Goal: Transaction & Acquisition: Purchase product/service

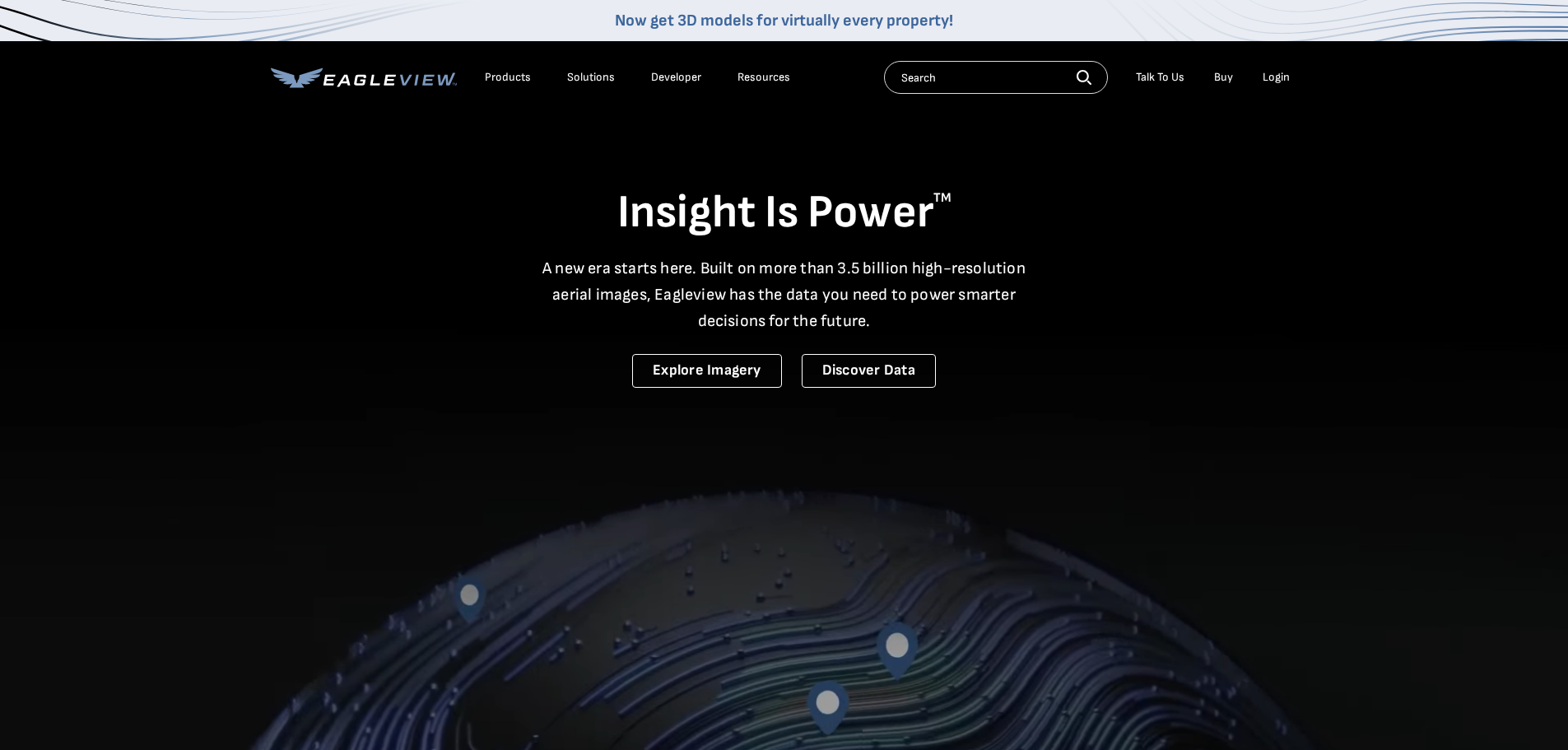
click at [1271, 69] on li "Login" at bounding box center [1275, 78] width 43 height 25
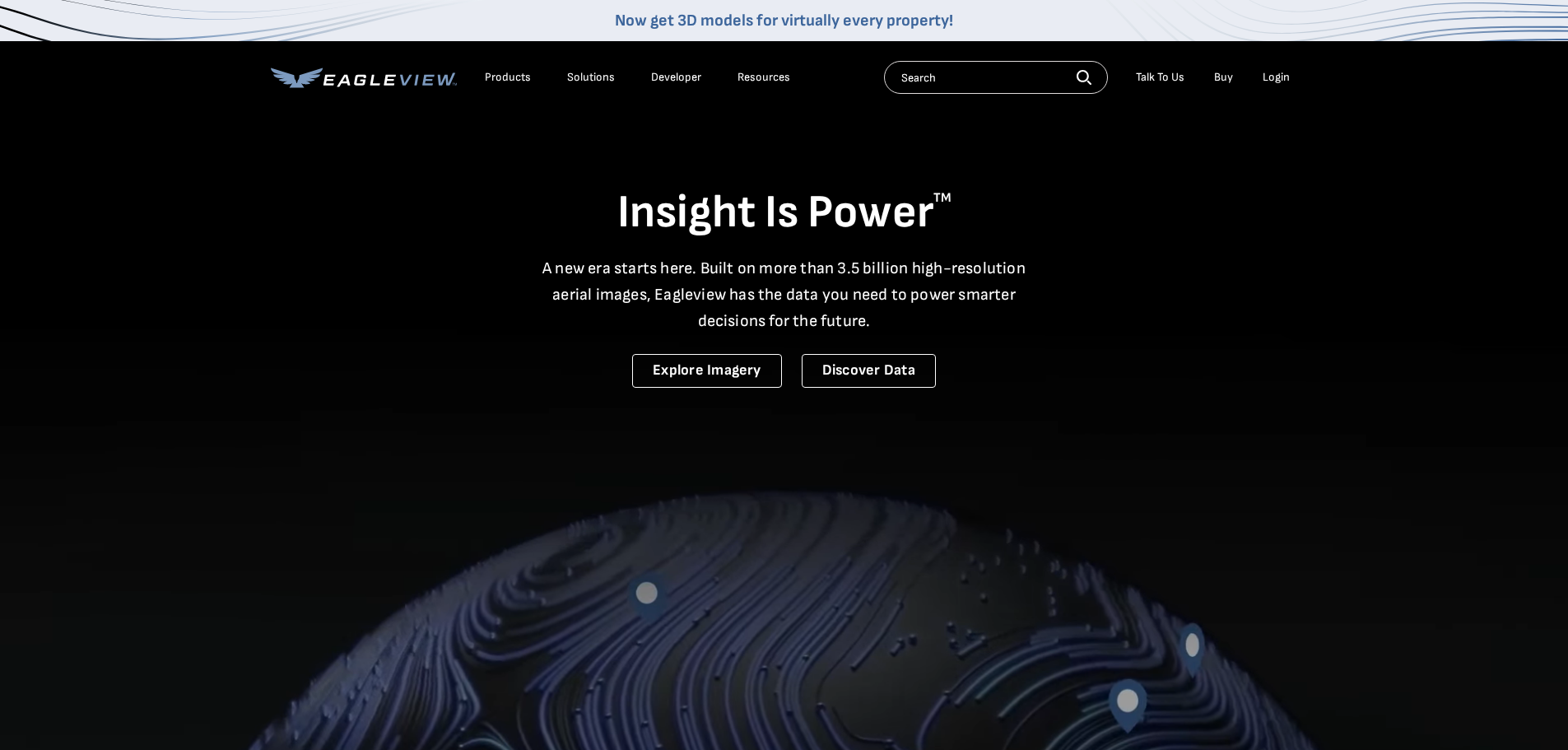
click at [1275, 74] on div "Login" at bounding box center [1276, 77] width 27 height 15
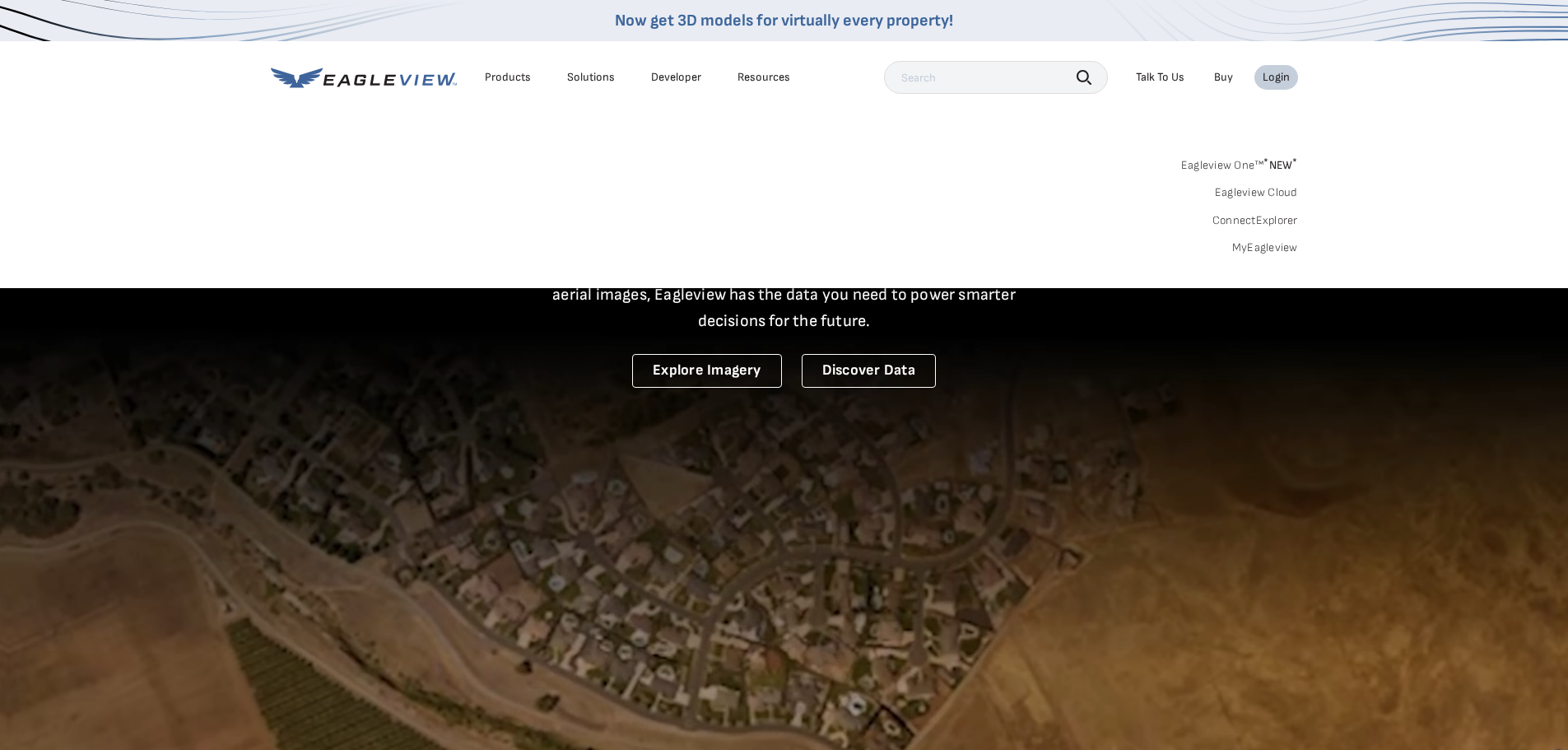
click at [1261, 250] on link "MyEagleview" at bounding box center [1265, 248] width 65 height 15
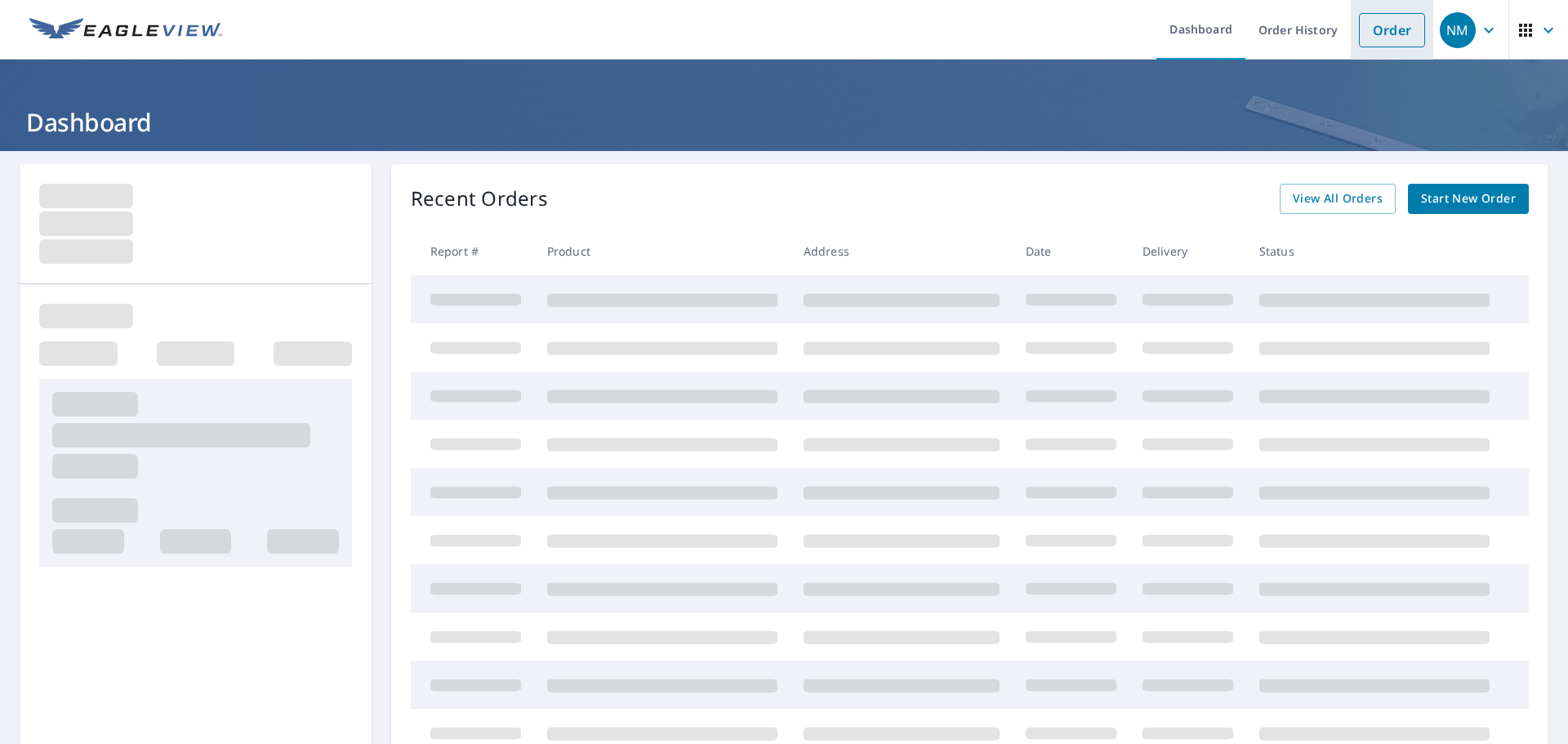
click at [1373, 26] on link "Order" at bounding box center [1392, 30] width 66 height 34
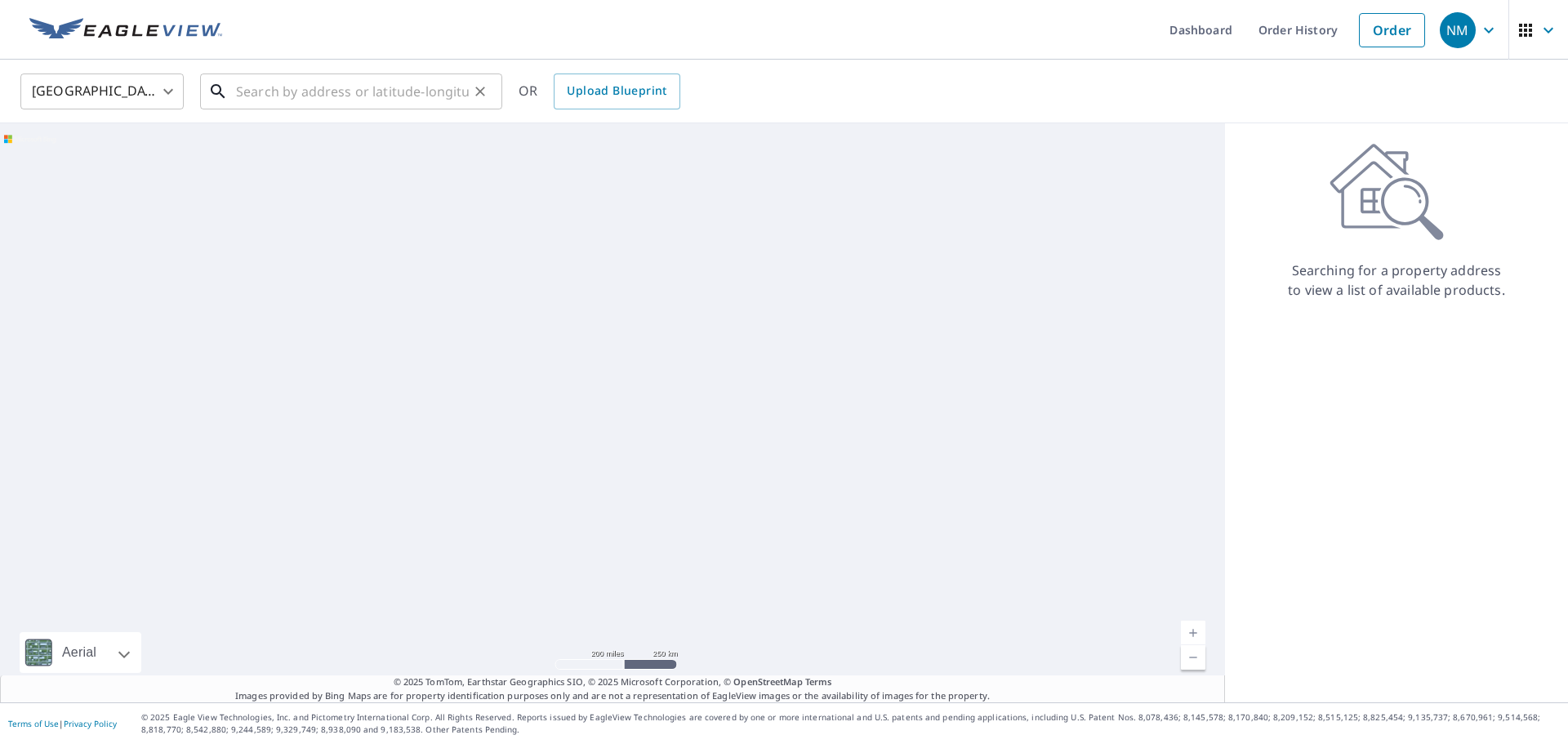
click at [284, 89] on input "text" at bounding box center [352, 91] width 232 height 46
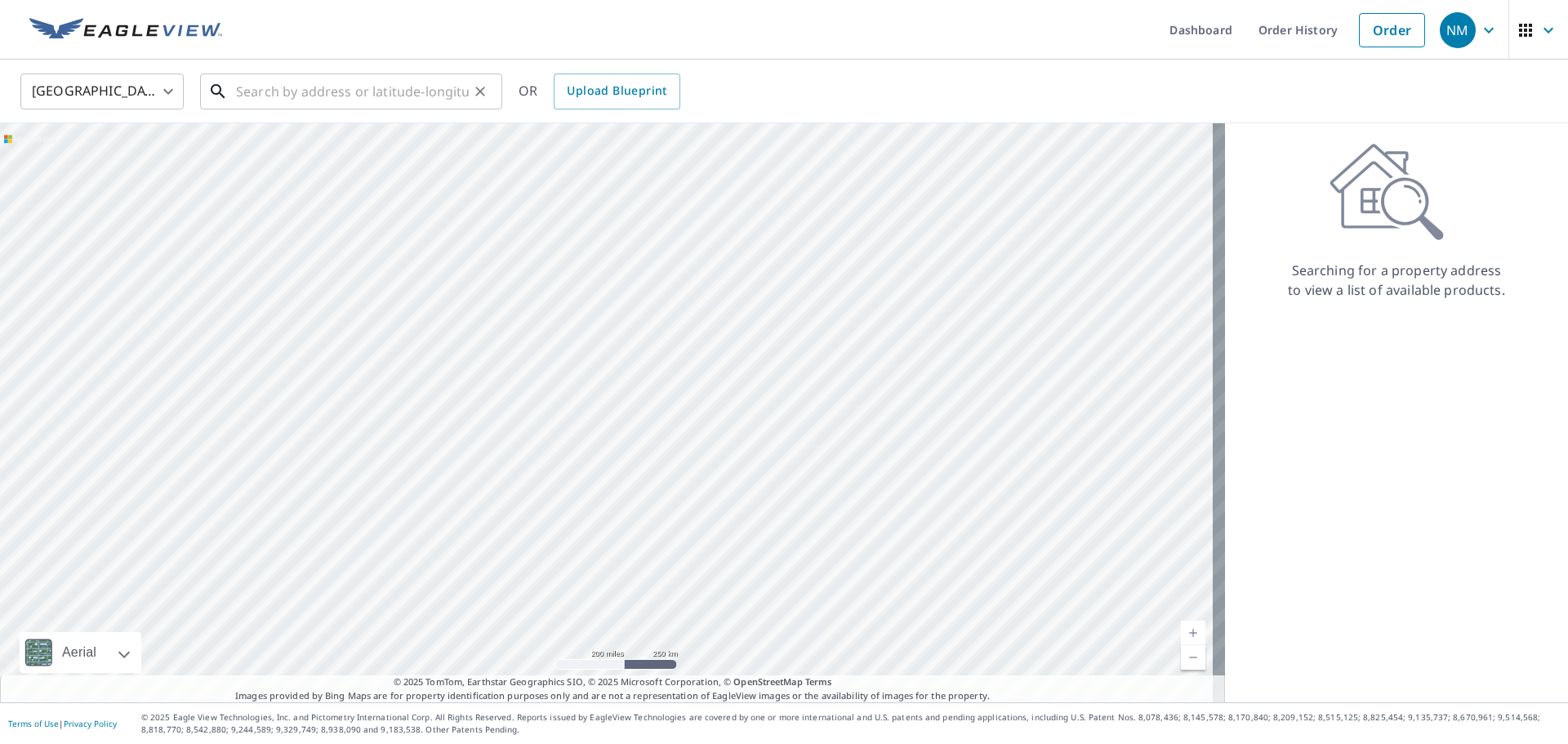
click at [376, 94] on input "text" at bounding box center [352, 91] width 232 height 46
paste input "[STREET_ADDRESS]"
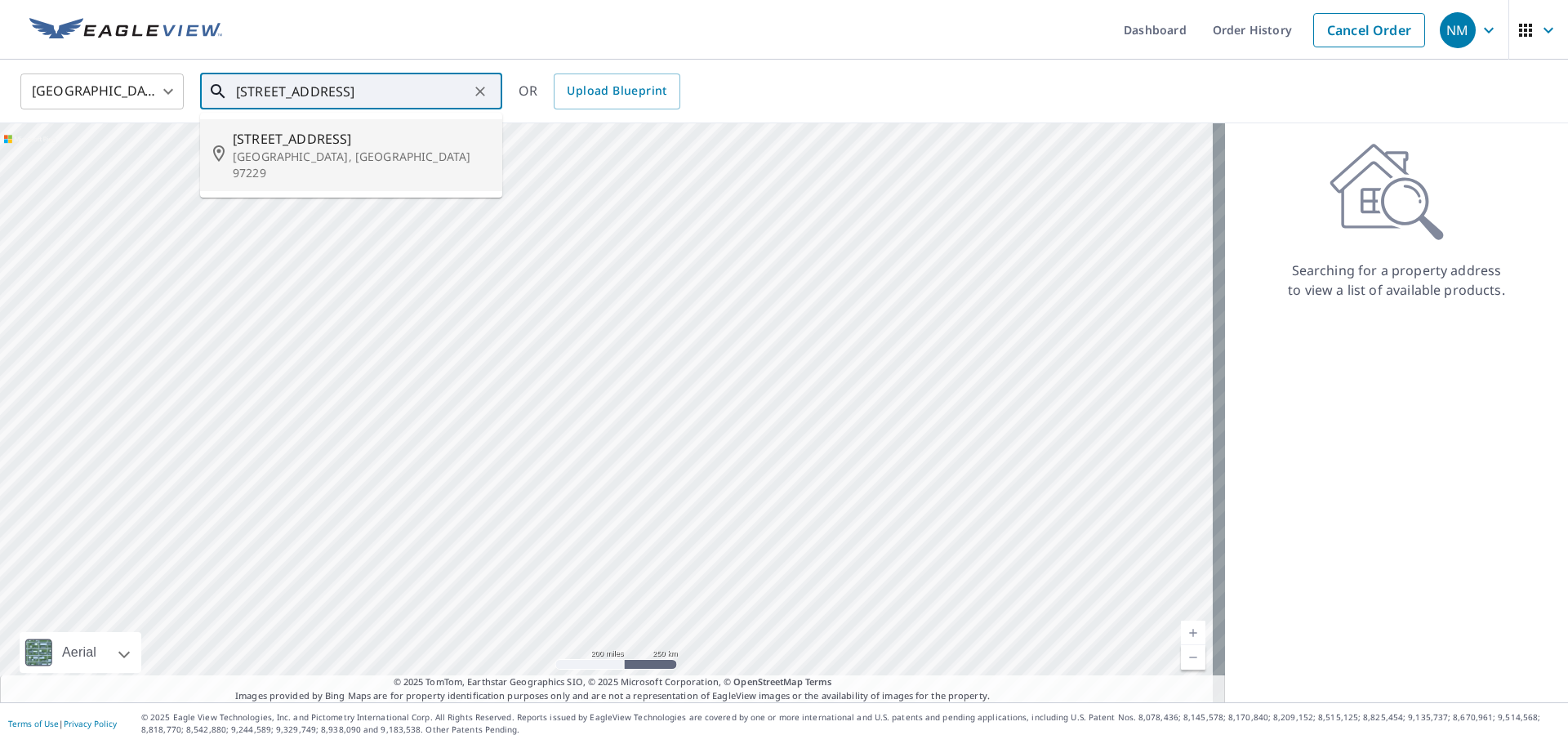
click at [355, 147] on span "[STREET_ADDRESS]" at bounding box center [360, 139] width 256 height 19
type input "[STREET_ADDRESS]"
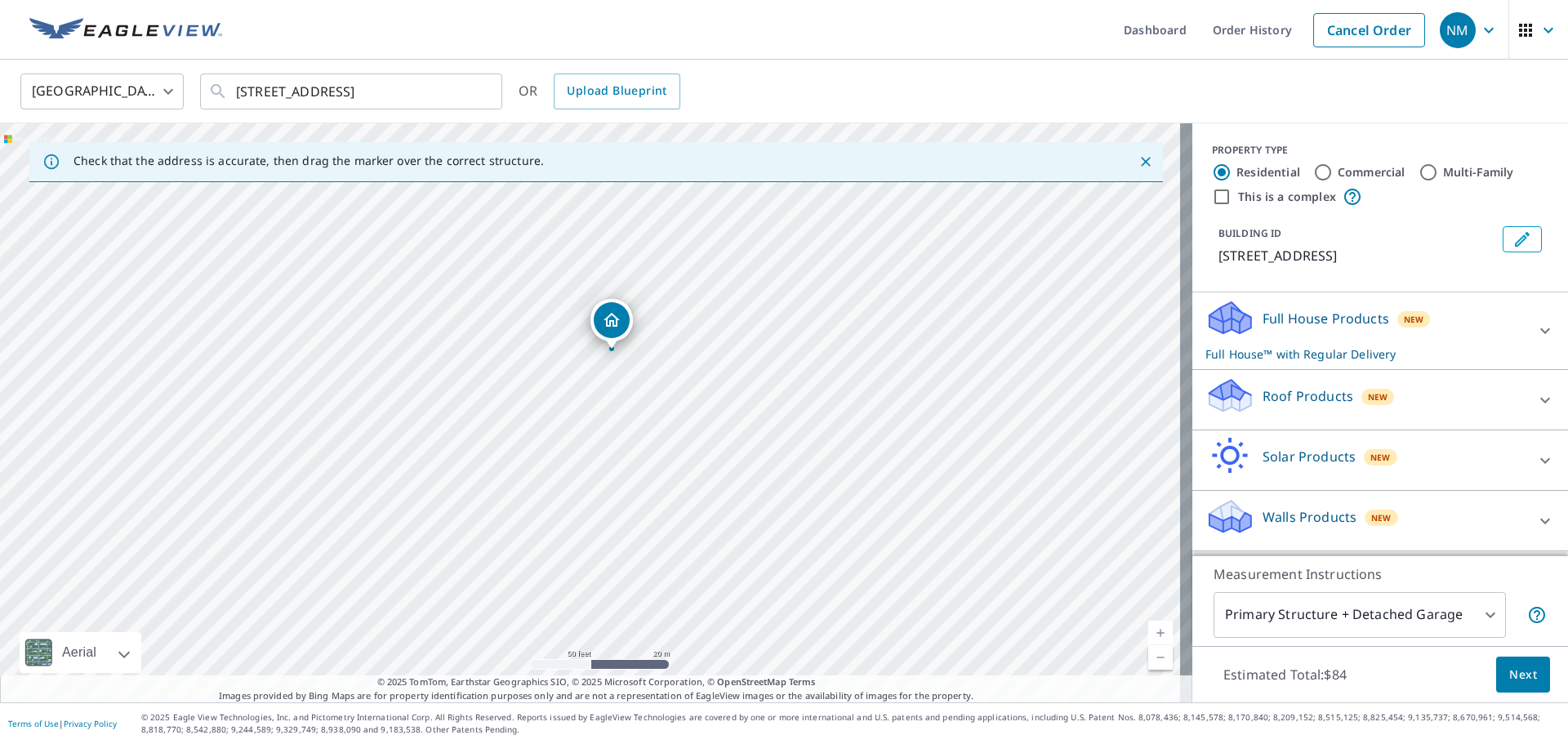
drag, startPoint x: 625, startPoint y: 456, endPoint x: 683, endPoint y: 438, distance: 60.7
click at [683, 438] on div "[STREET_ADDRESS]" at bounding box center [596, 413] width 1193 height 579
drag, startPoint x: 695, startPoint y: 423, endPoint x: 726, endPoint y: 473, distance: 58.8
click at [726, 473] on div "[STREET_ADDRESS]" at bounding box center [596, 413] width 1193 height 579
click at [592, 297] on div "Dropped pin, building 1, Residential property, 17425 NW Park View Blvd Portland…" at bounding box center [581, 291] width 36 height 36
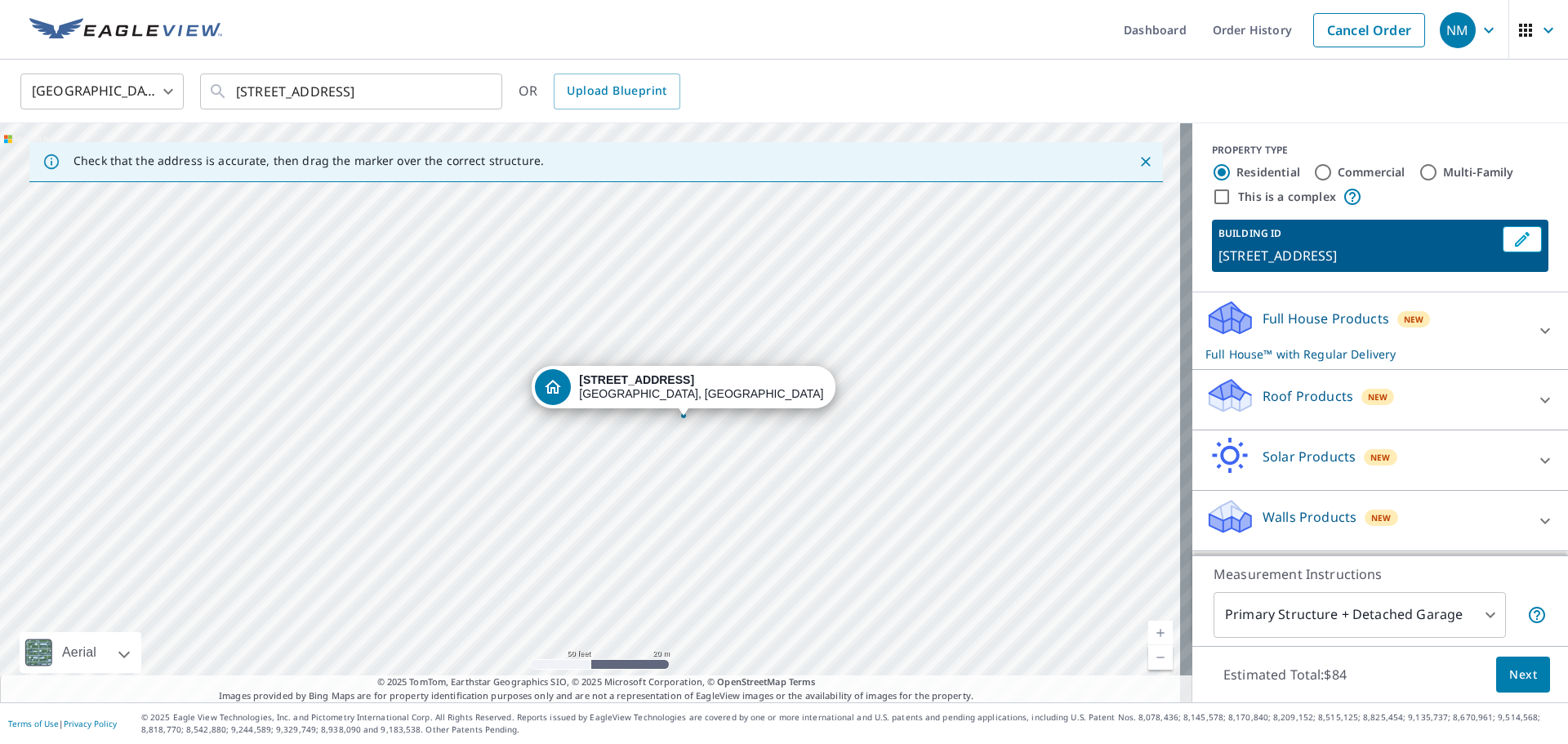
click at [782, 433] on div "[STREET_ADDRESS]" at bounding box center [596, 413] width 1193 height 579
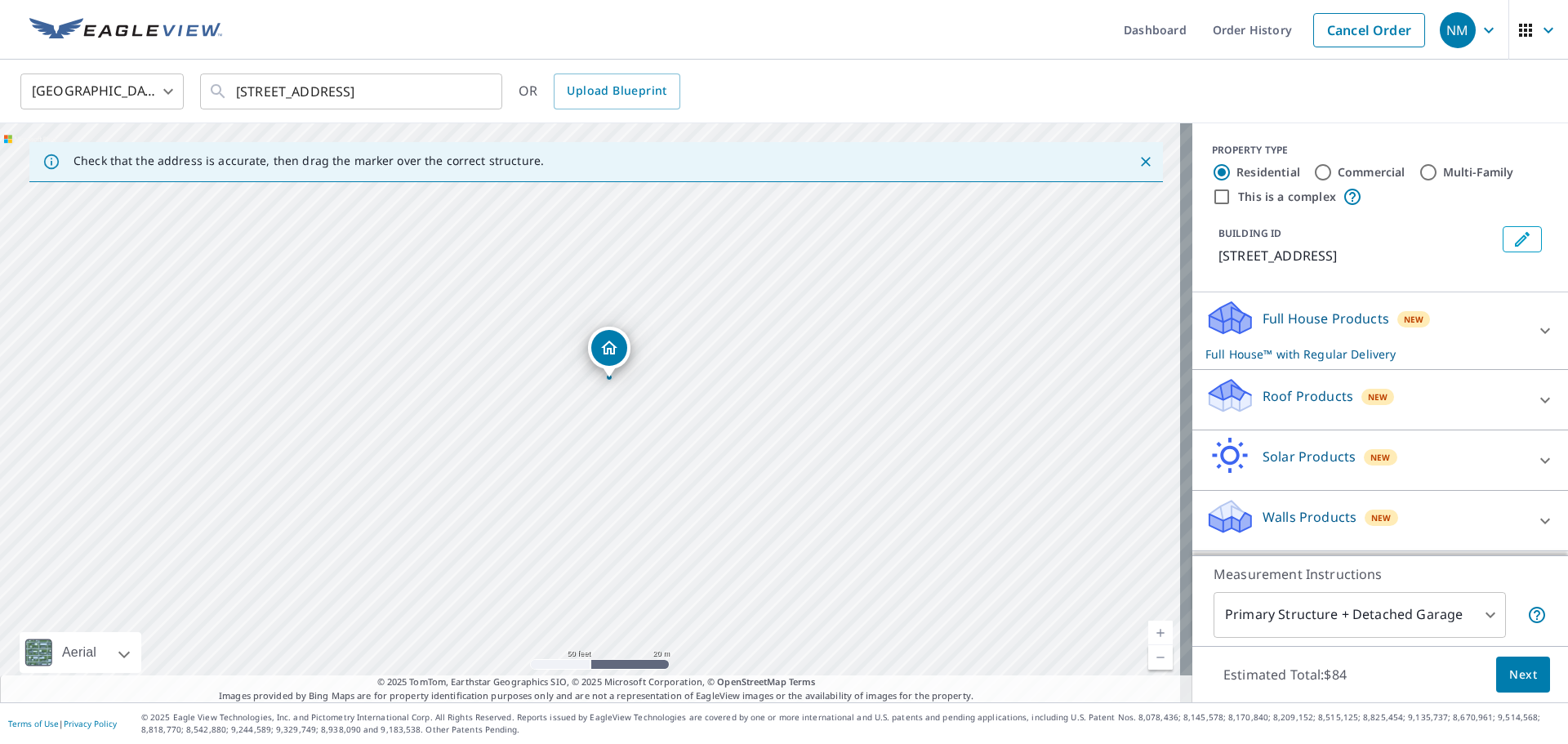
drag, startPoint x: 678, startPoint y: 435, endPoint x: 703, endPoint y: 389, distance: 52.4
click at [703, 389] on div "[STREET_ADDRESS]" at bounding box center [596, 413] width 1193 height 579
click at [1536, 410] on icon at bounding box center [1545, 400] width 19 height 19
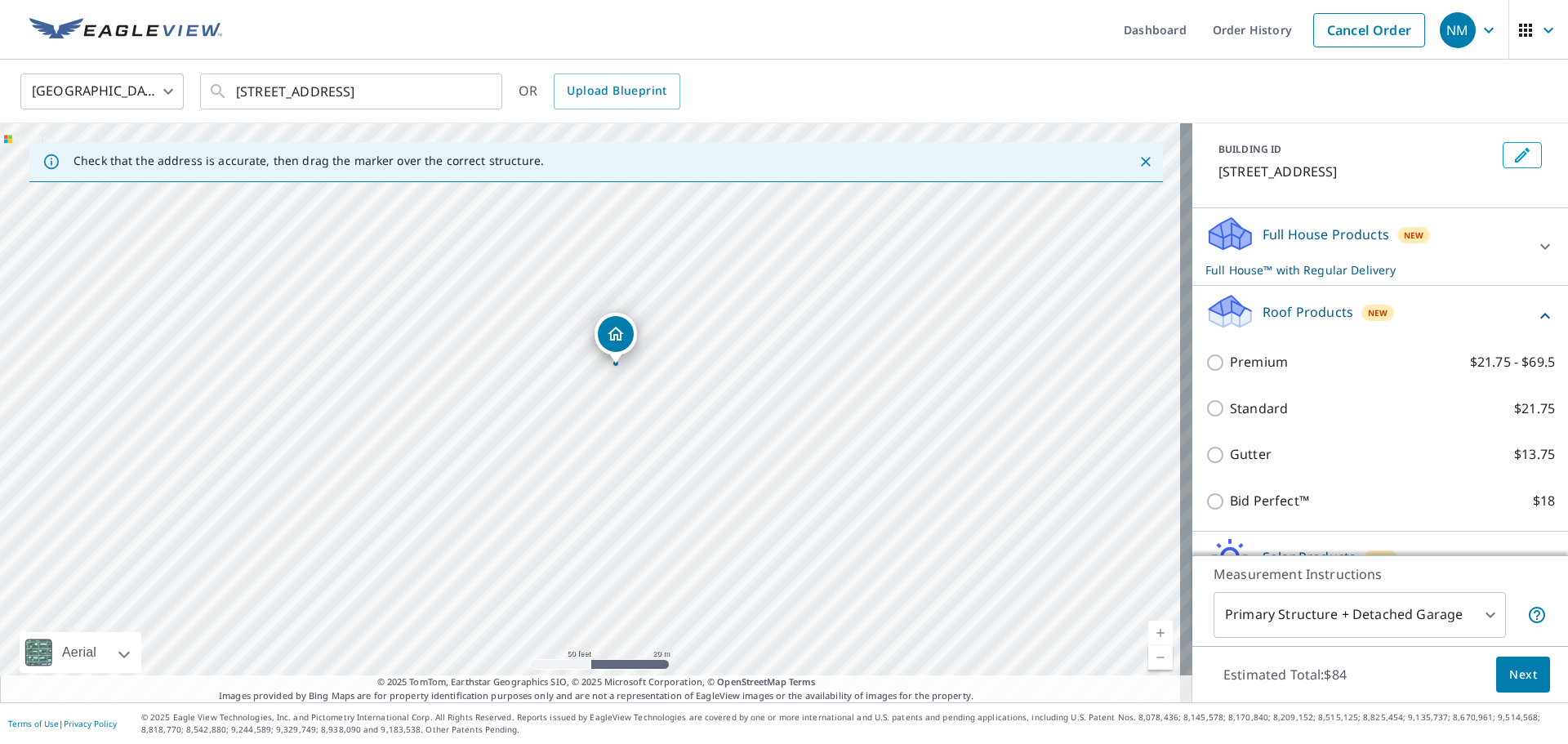
scroll to position [163, 0]
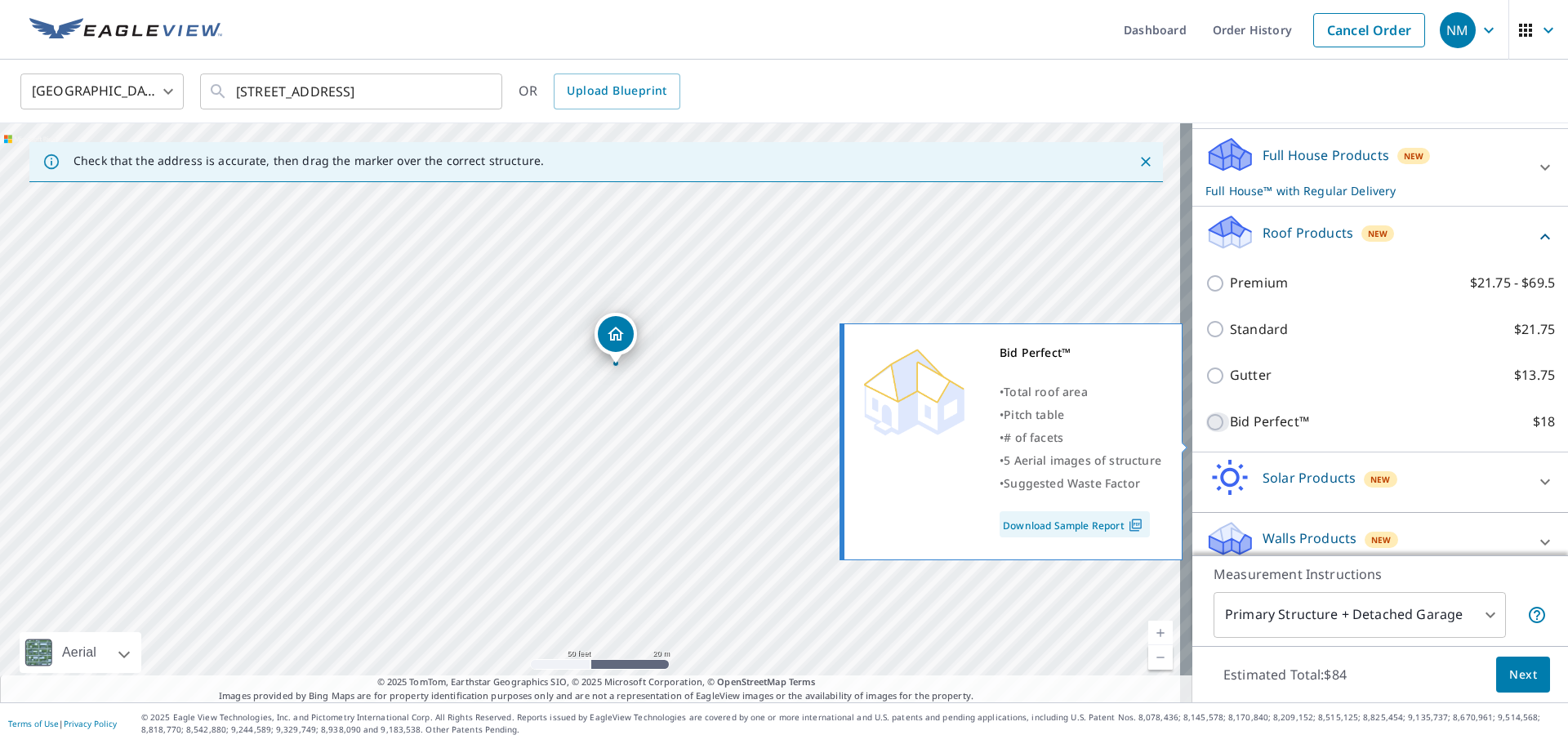
click at [1206, 433] on input "Bid Perfect™ $18" at bounding box center [1218, 422] width 25 height 19
checkbox input "true"
checkbox input "false"
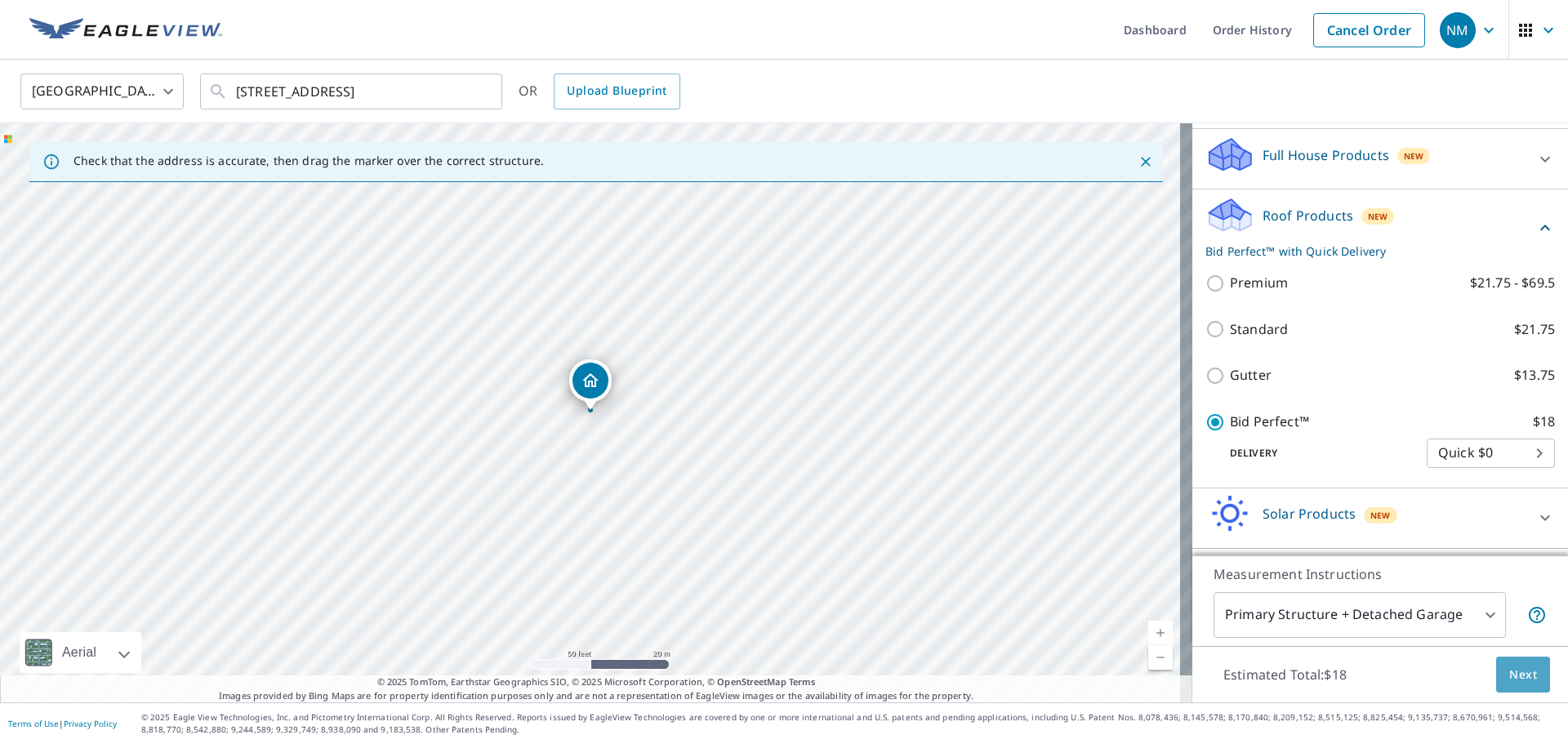
click at [1509, 677] on span "Next" at bounding box center [1523, 675] width 28 height 20
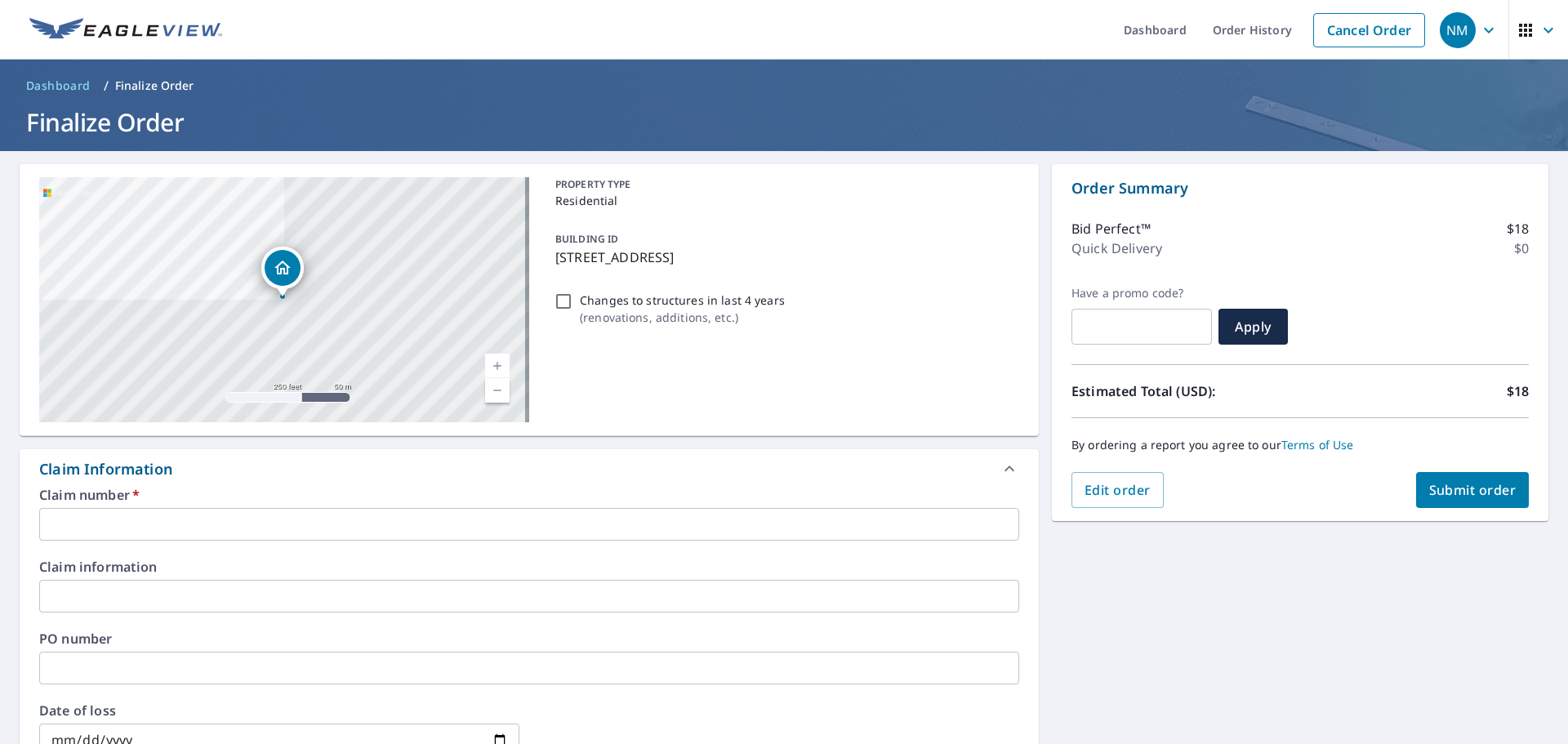
click at [245, 531] on input "text" at bounding box center [529, 524] width 980 height 32
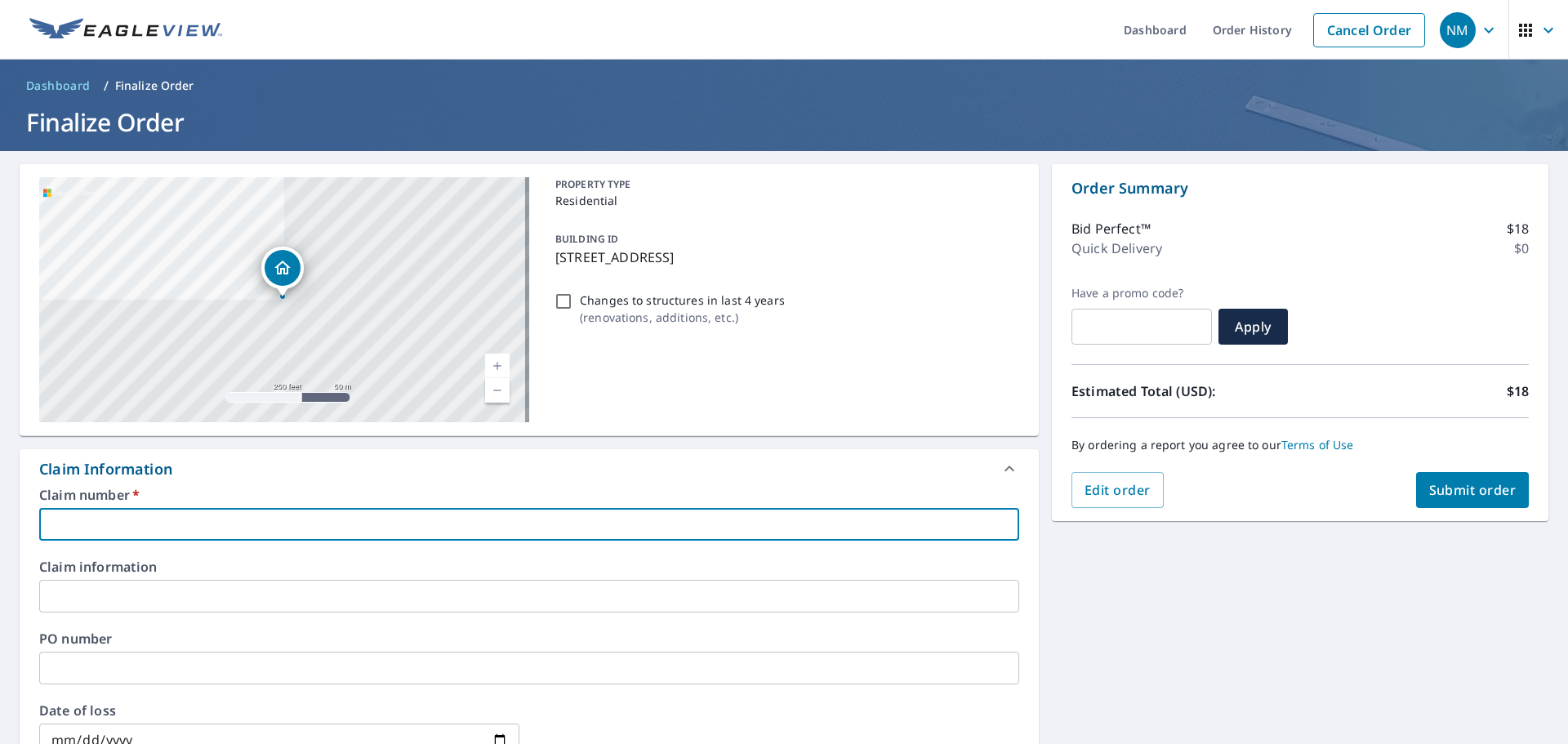
paste input "[EMAIL_ADDRESS][DOMAIN_NAME]"
type input "[EMAIL_ADDRESS][DOMAIN_NAME]"
checkbox input "true"
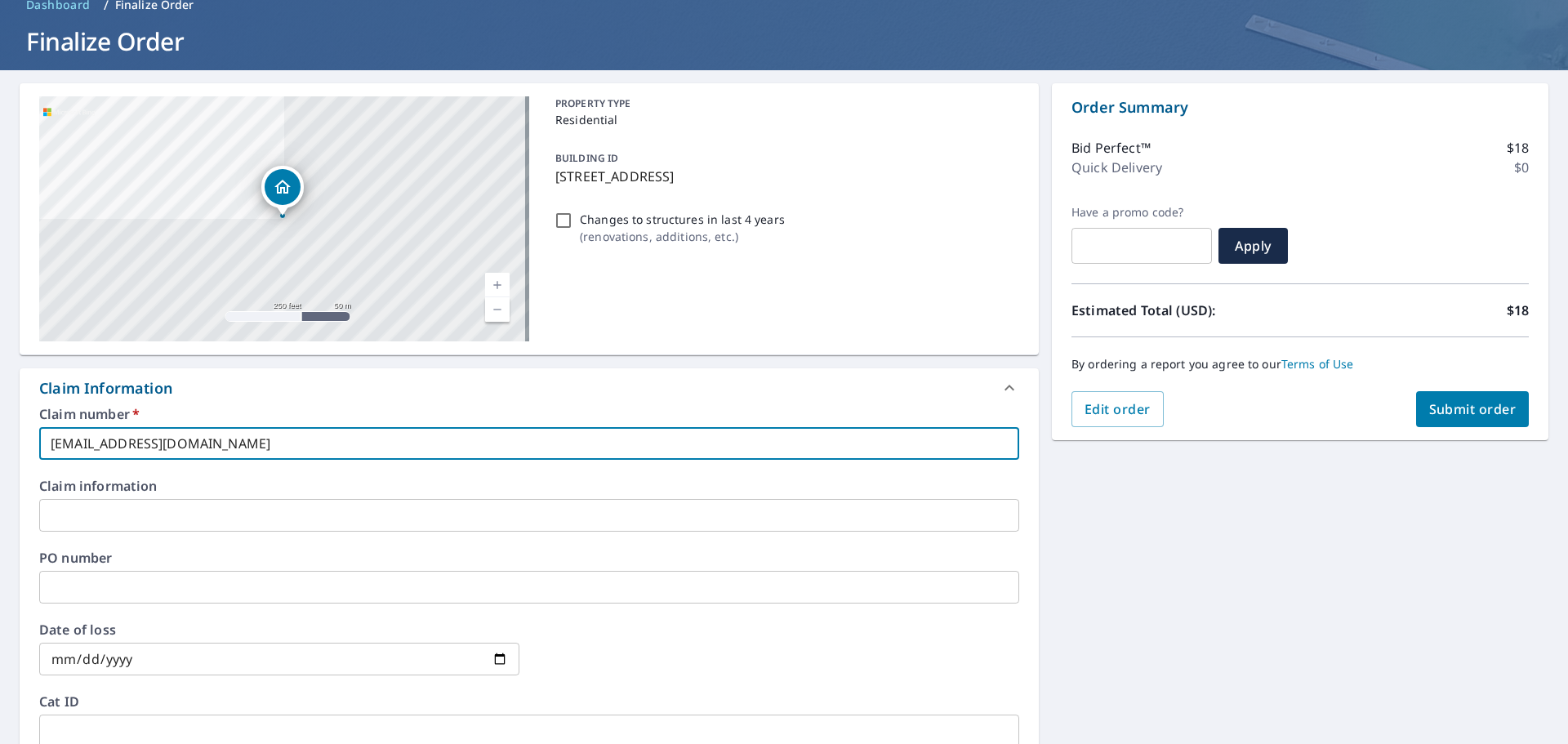
scroll to position [245, 0]
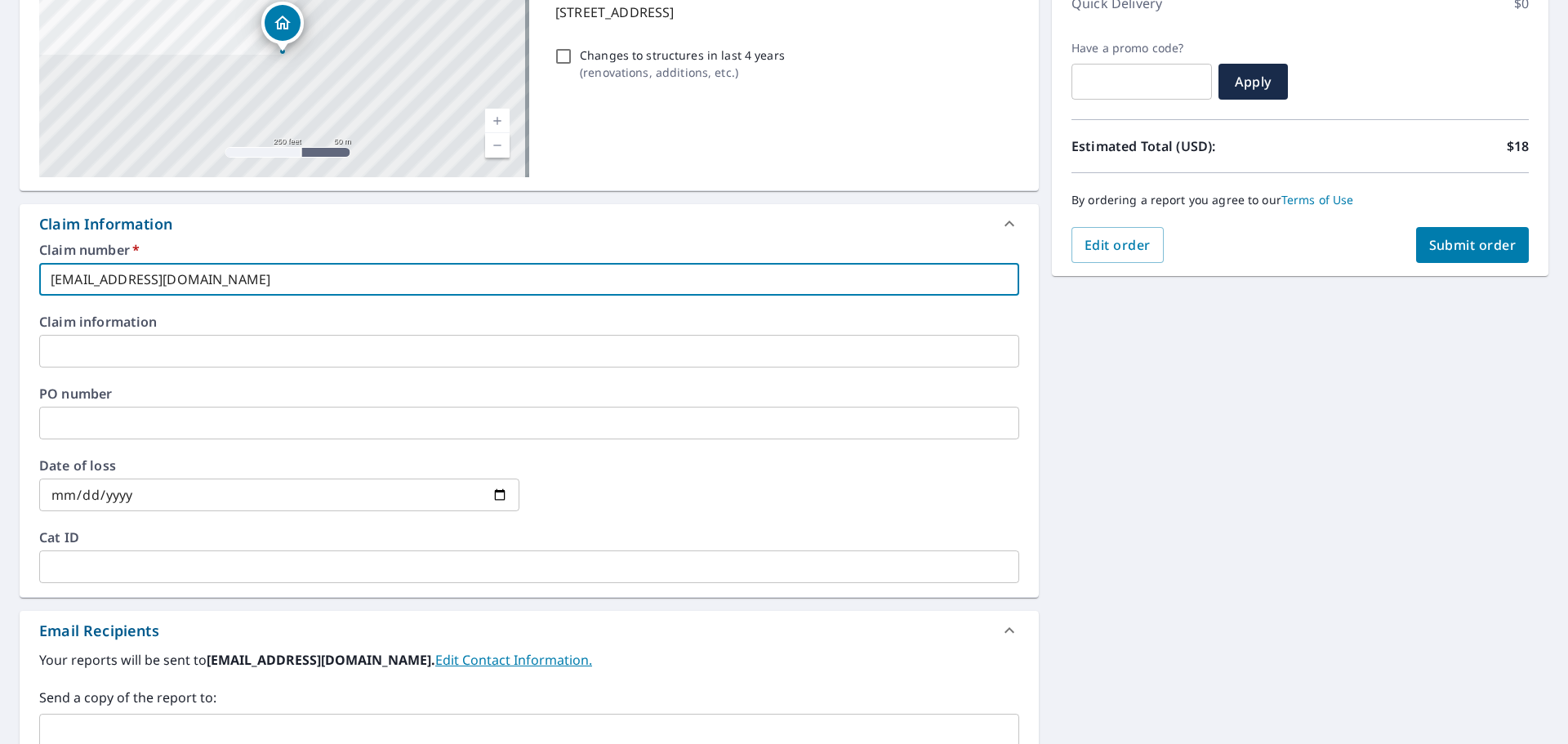
drag, startPoint x: 167, startPoint y: 281, endPoint x: -32, endPoint y: 286, distance: 199.1
click at [0, 286] on html "NM NM Dashboard Order History Cancel Order NM Dashboard / Finalize Order Finali…" at bounding box center [784, 372] width 1568 height 744
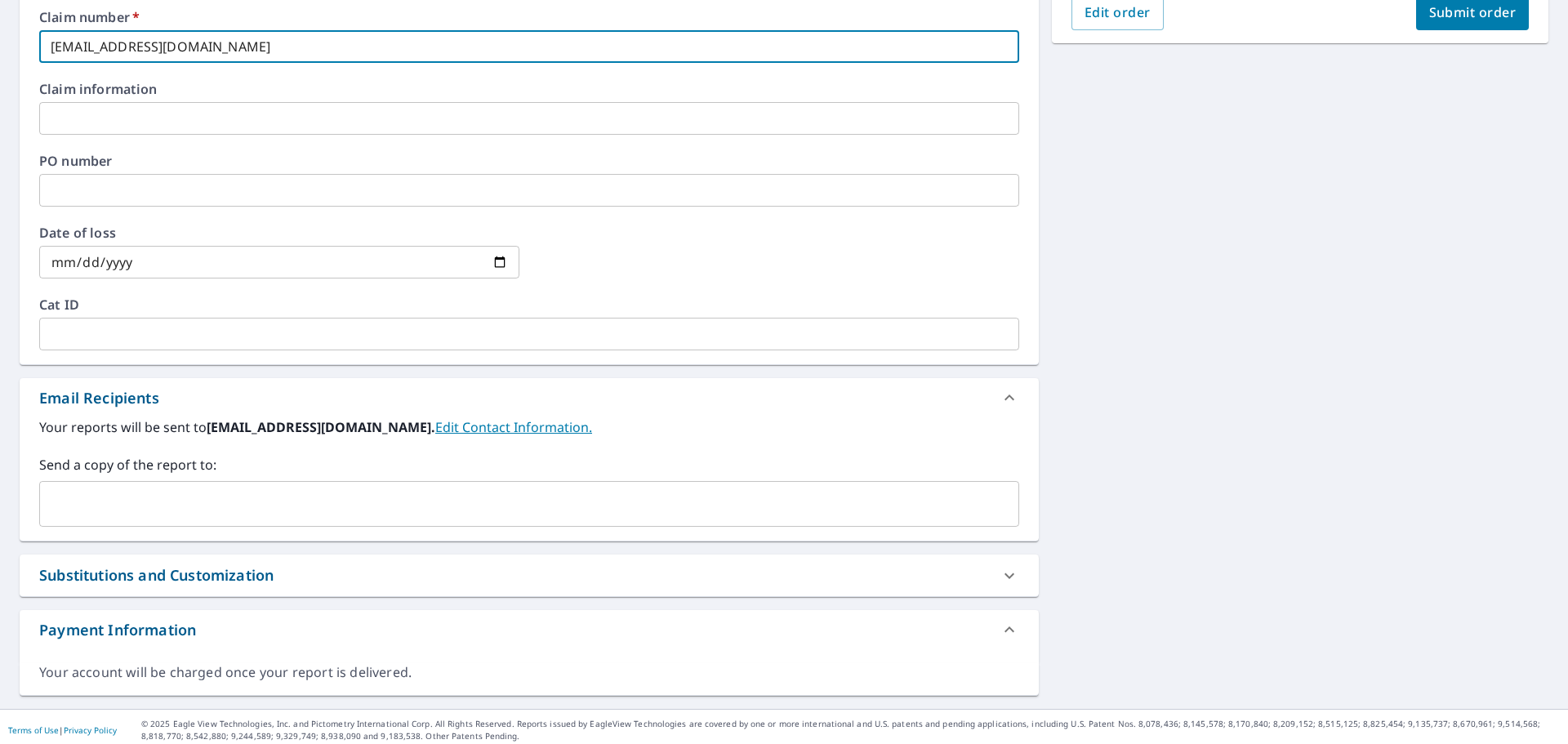
scroll to position [484, 0]
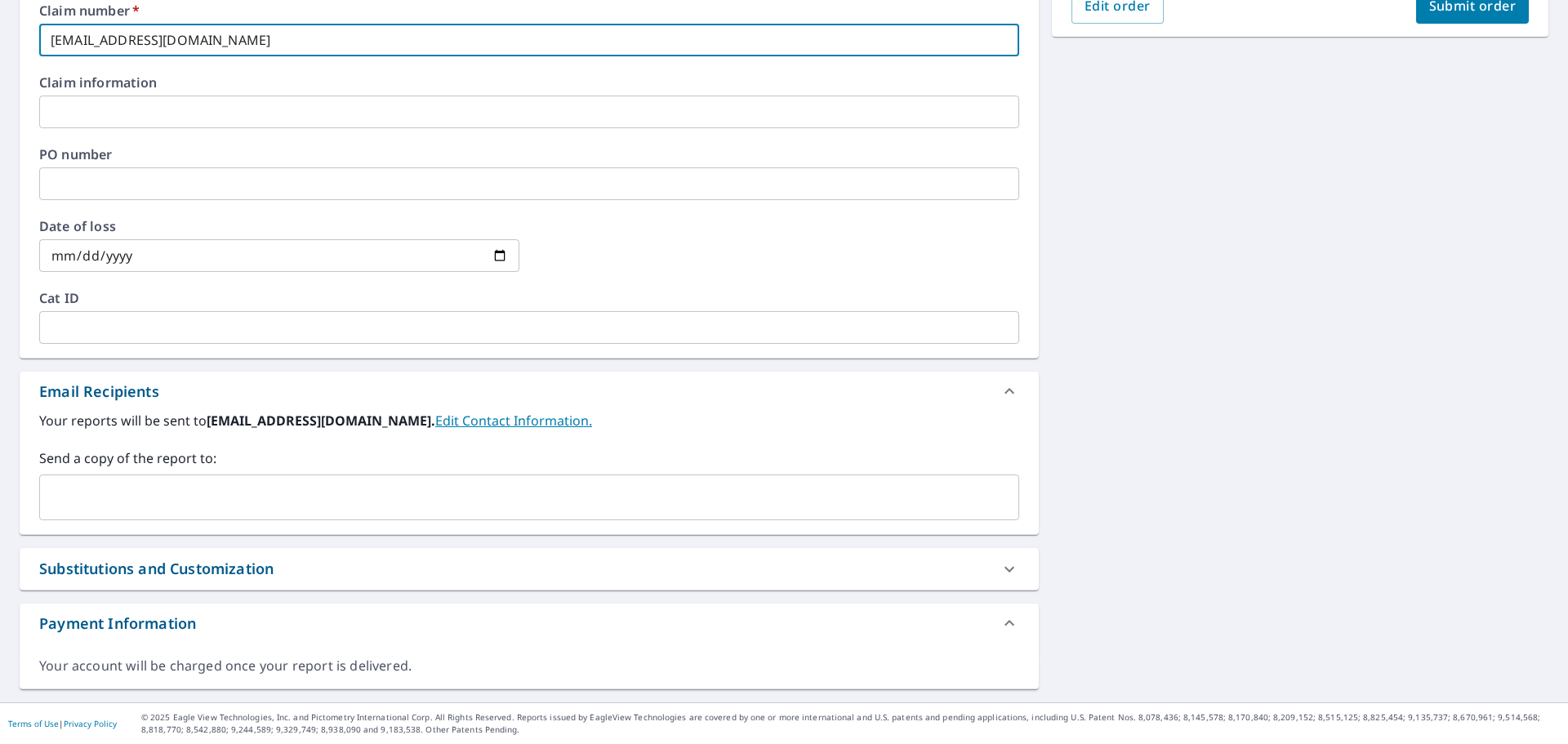
type input "[EMAIL_ADDRESS][DOMAIN_NAME]"
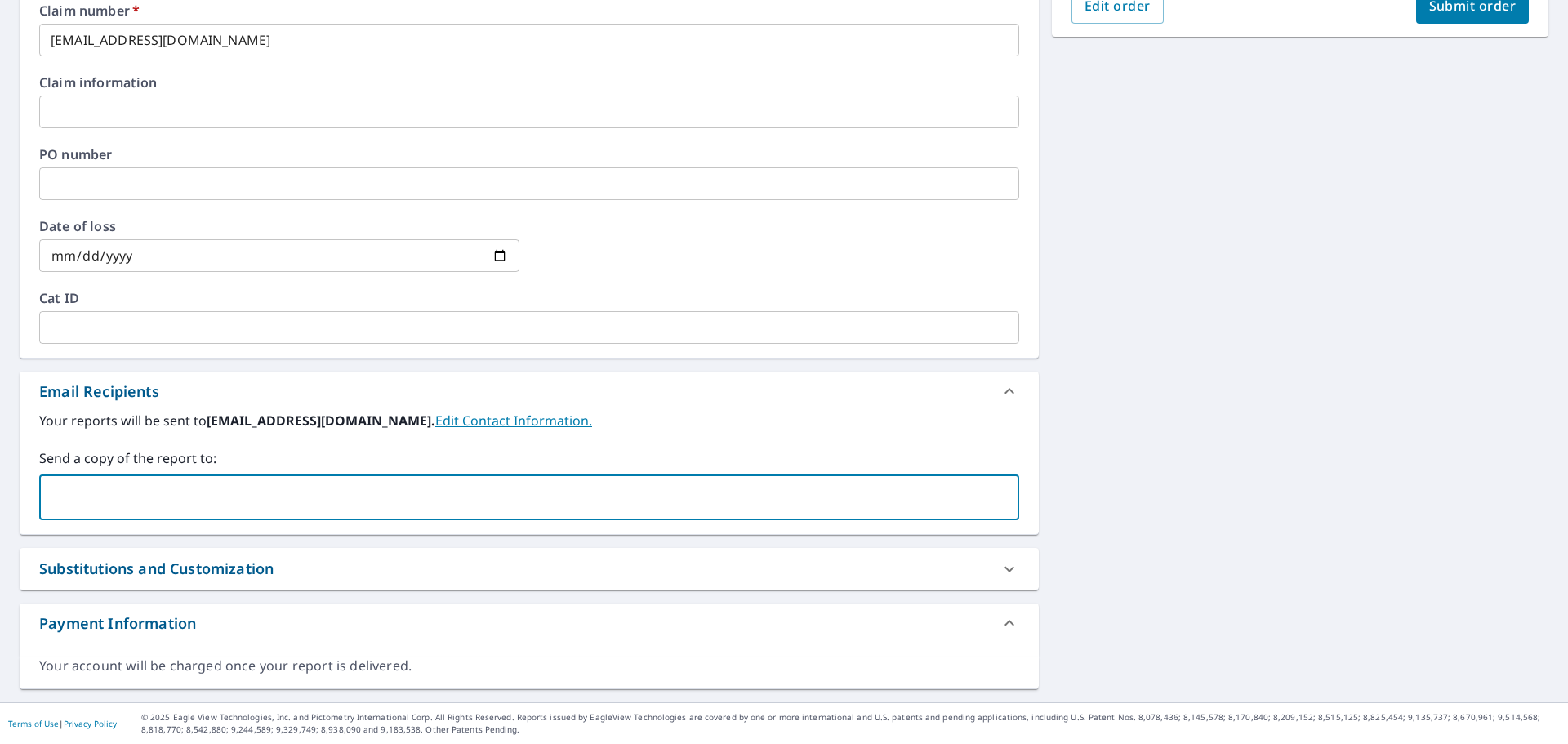
click at [188, 504] on input "text" at bounding box center [517, 497] width 941 height 31
paste input "[EMAIL_ADDRESS][DOMAIN_NAME]"
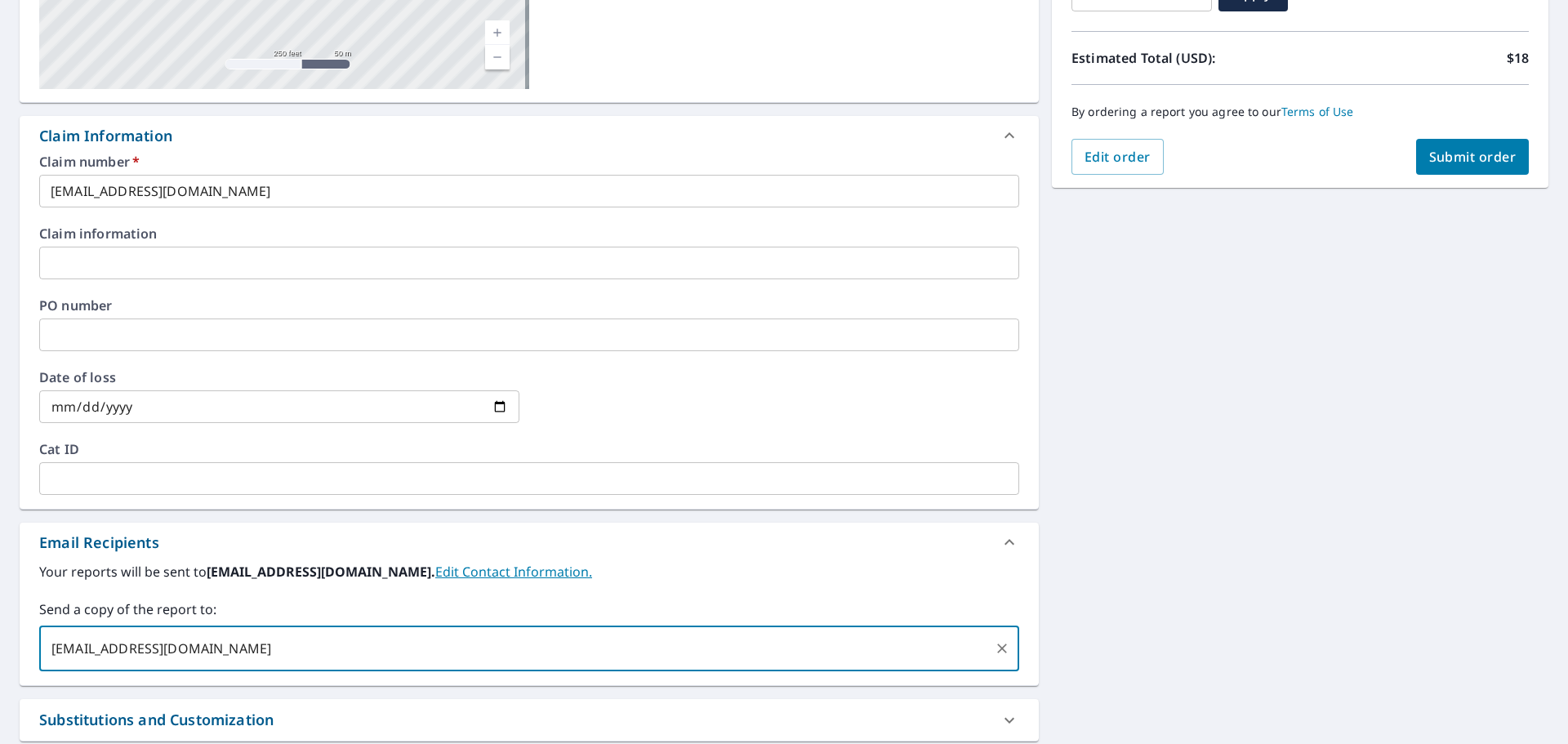
scroll to position [158, 0]
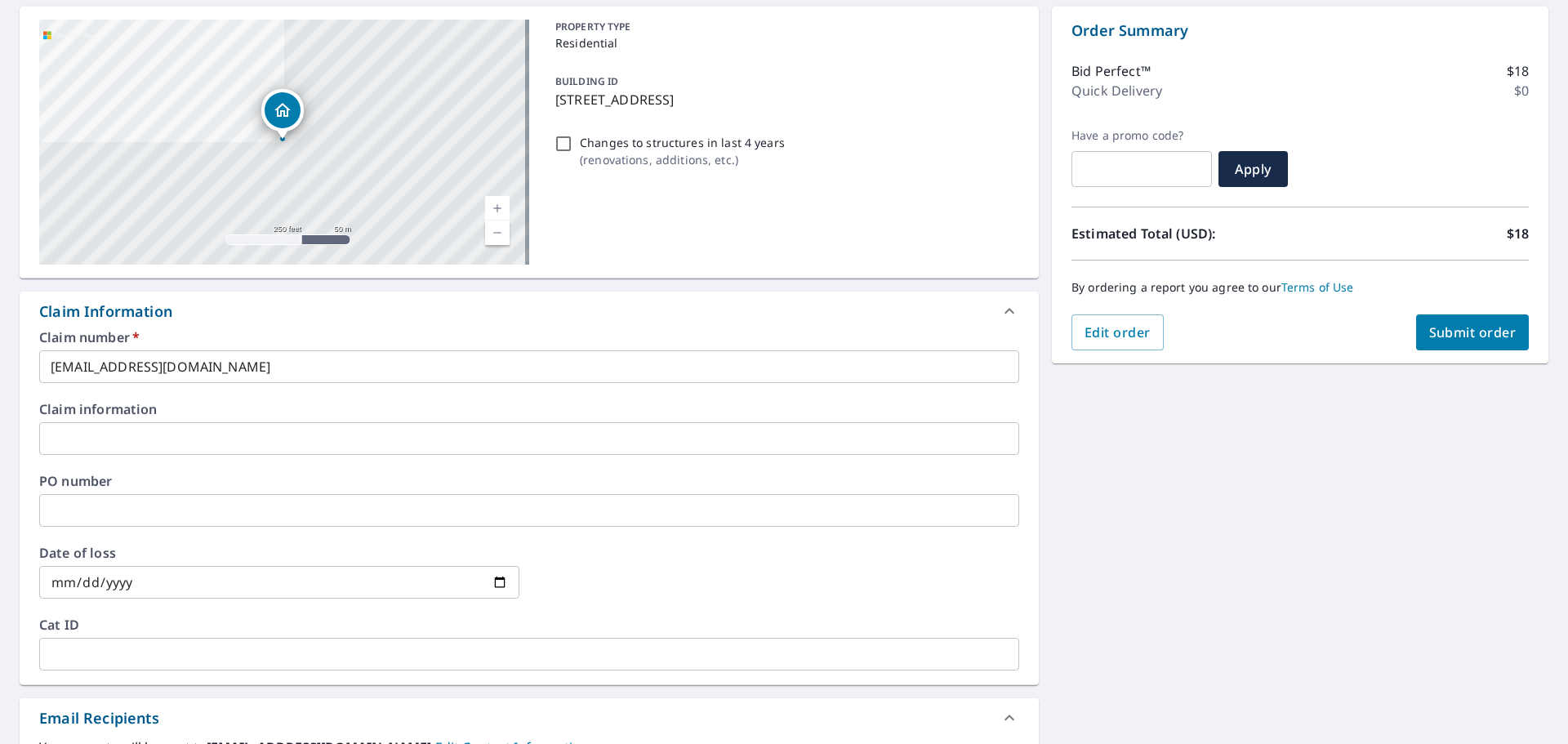
type input "[EMAIL_ADDRESS][DOMAIN_NAME]"
checkbox input "true"
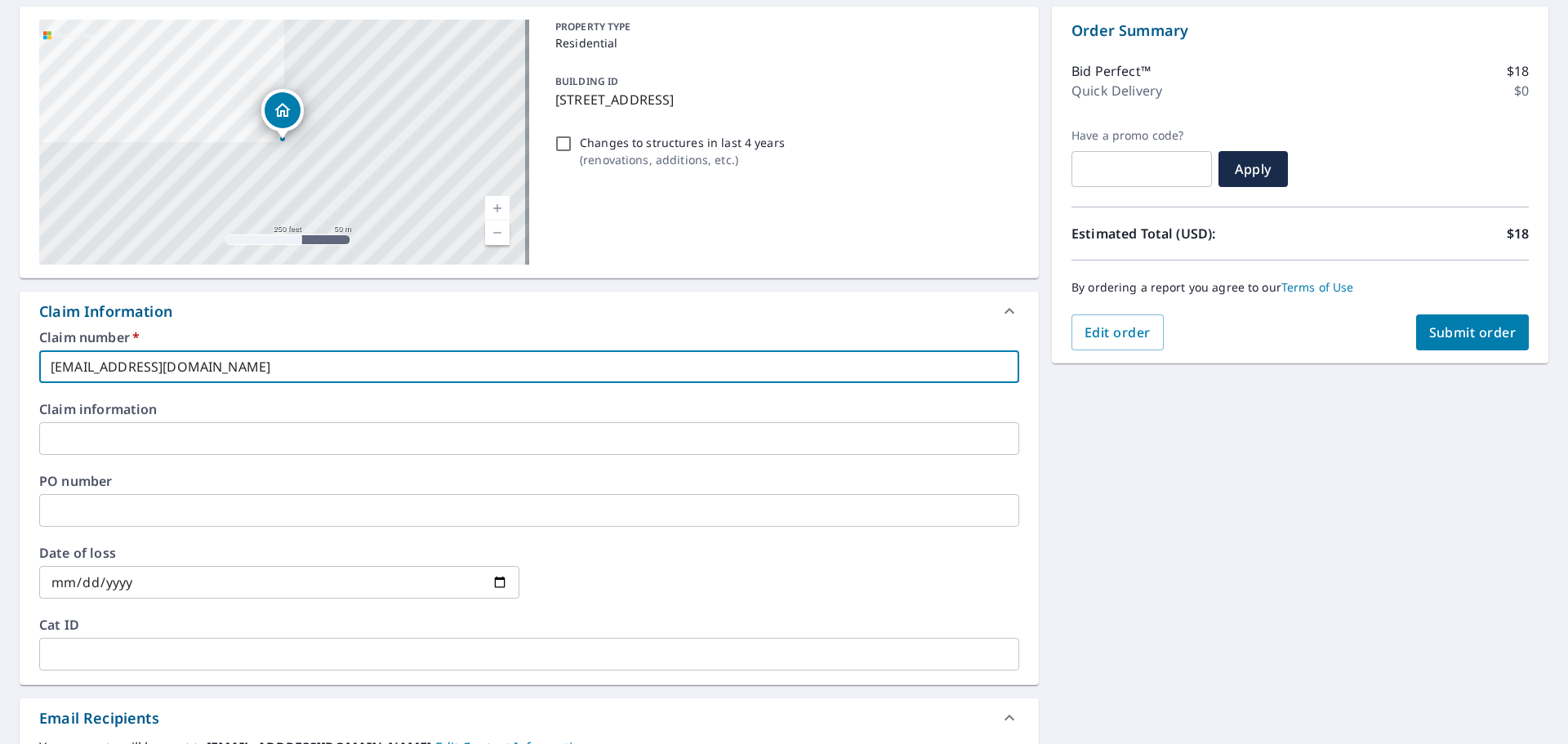
drag, startPoint x: 274, startPoint y: 370, endPoint x: -220, endPoint y: 369, distance: 494.0
click at [0, 369] on html "NM NM Dashboard Order History Cancel Order NM Dashboard / Finalize Order Finali…" at bounding box center [784, 372] width 1568 height 744
type input "P"
checkbox input "true"
type input "PD"
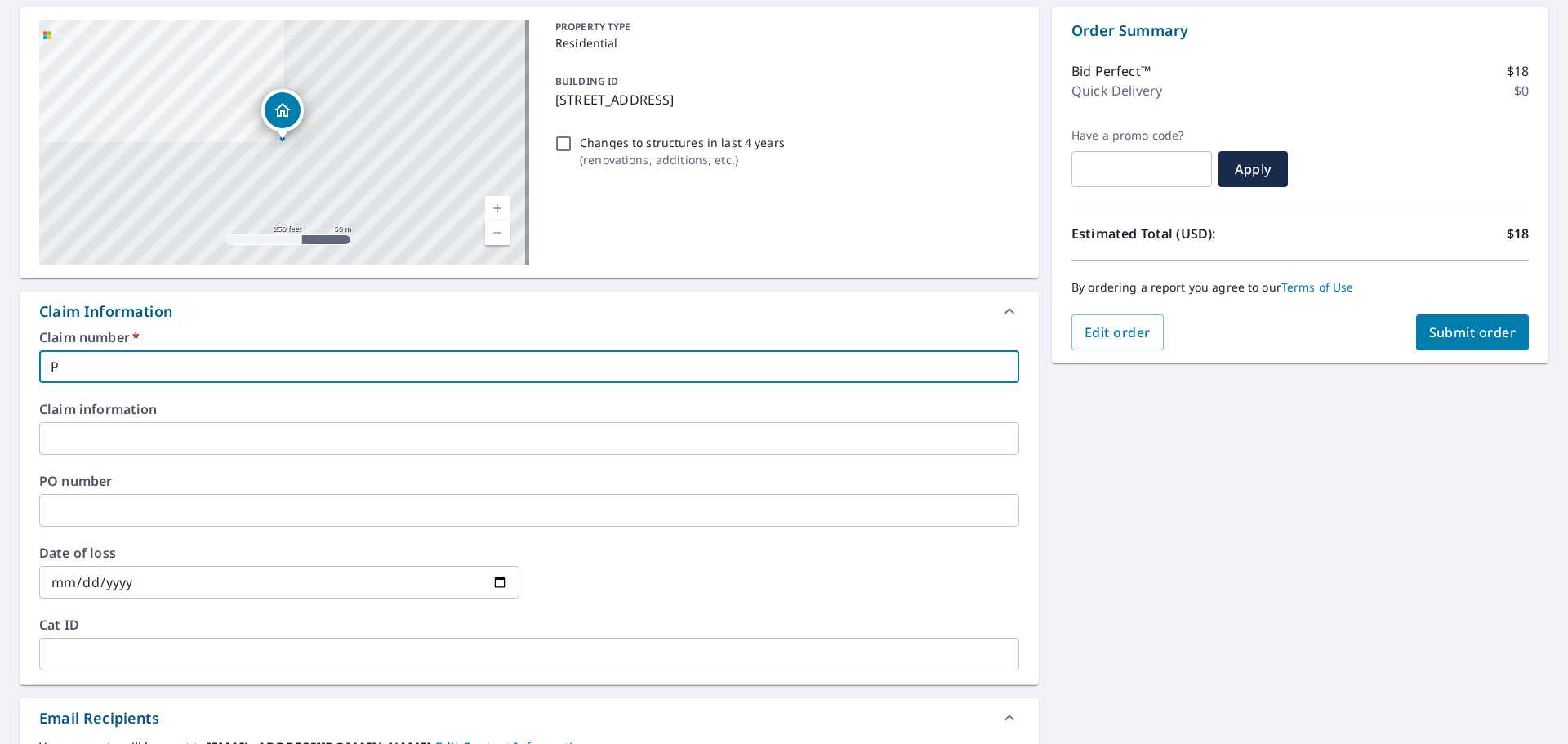
checkbox input "true"
type input "PDX"
checkbox input "true"
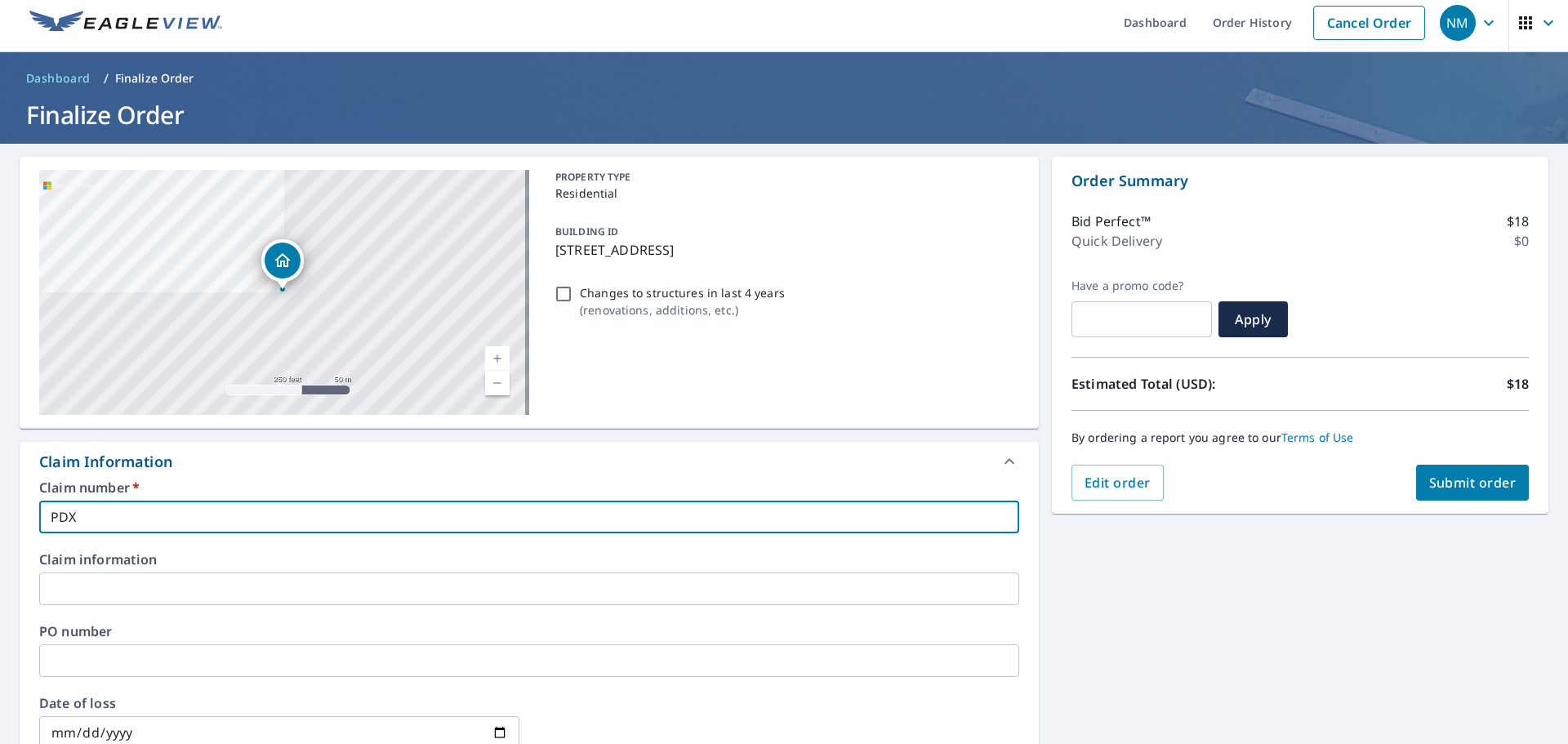
scroll to position [0, 0]
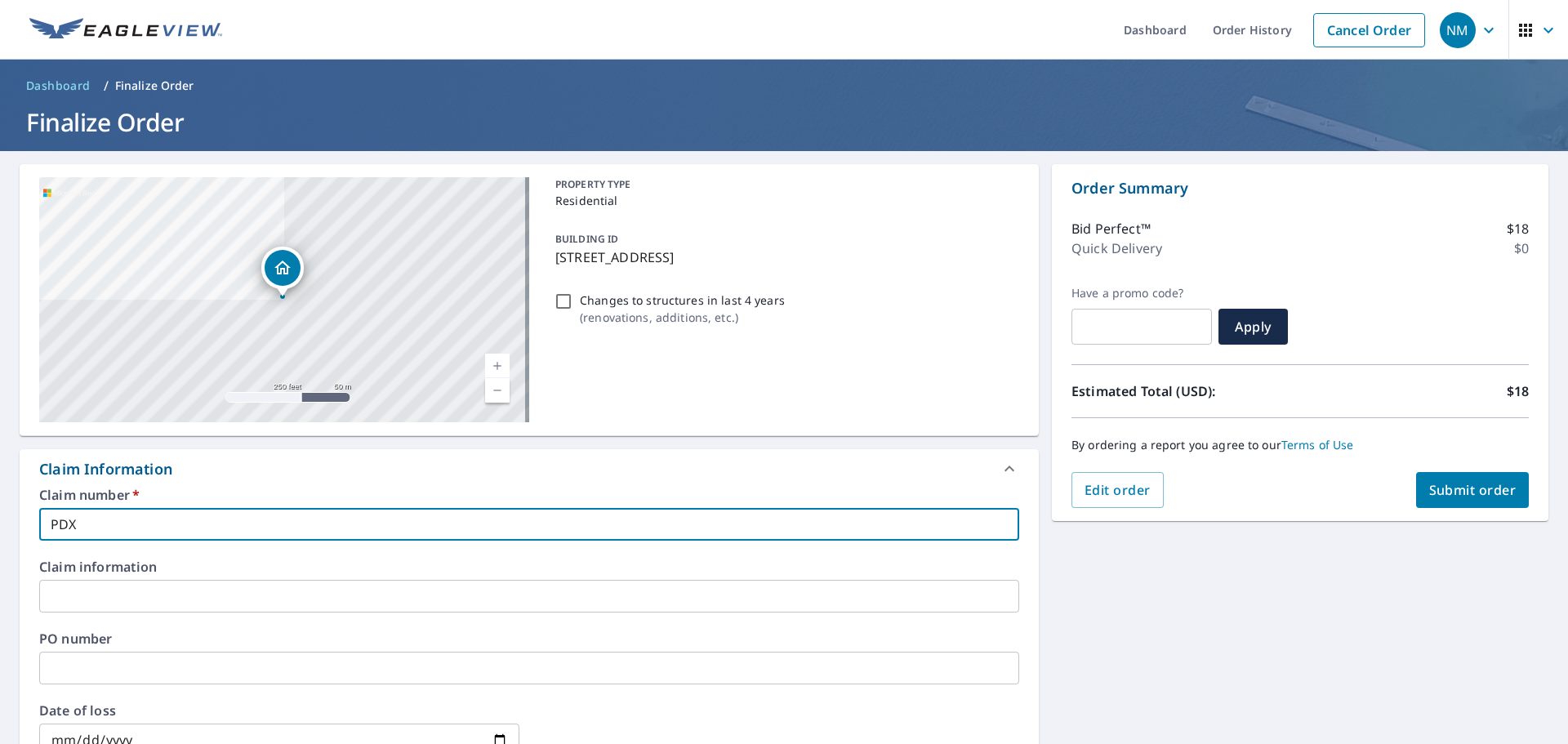
type input "PDX"
click at [1463, 497] on span "Submit order" at bounding box center [1473, 490] width 88 height 18
checkbox input "true"
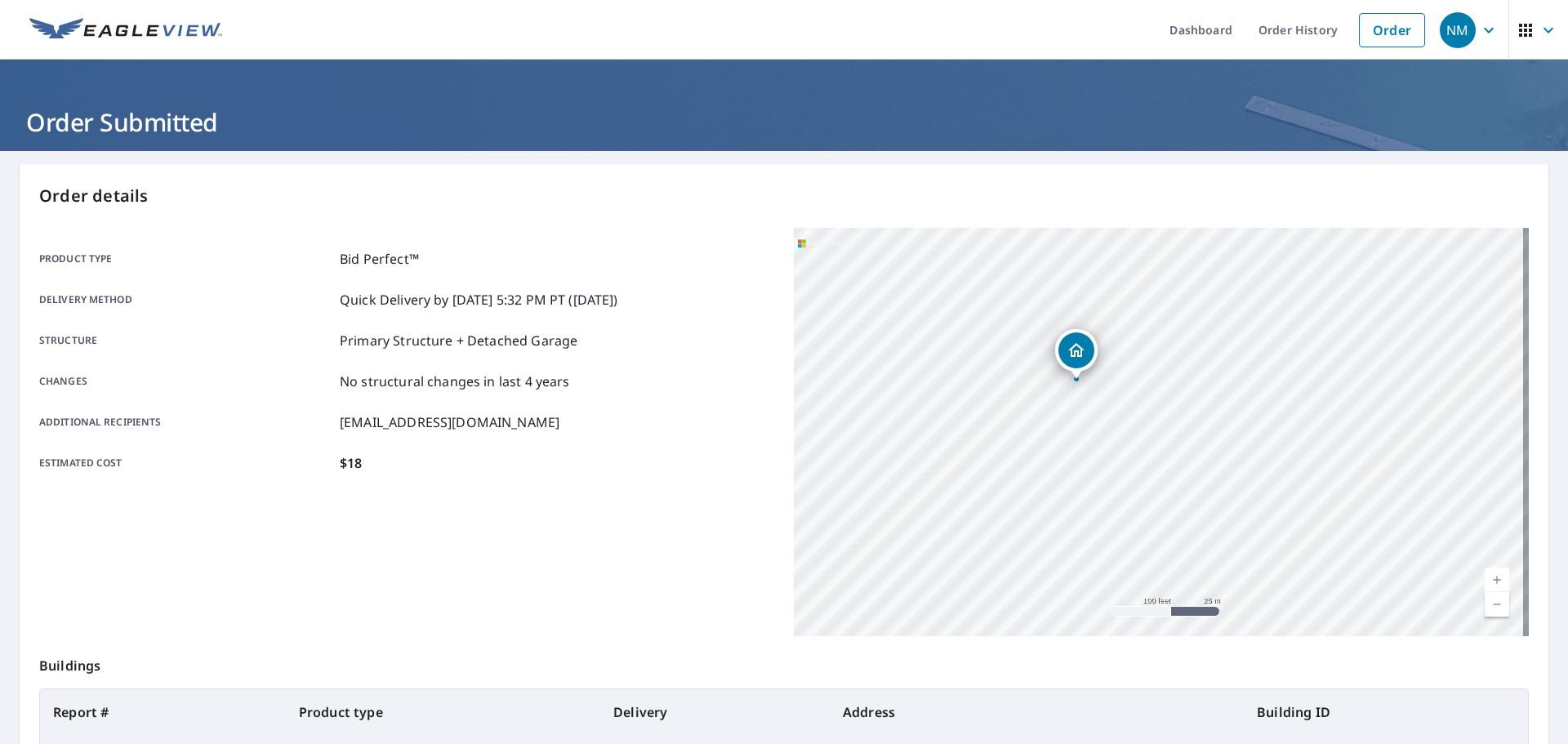
drag, startPoint x: 1226, startPoint y: 446, endPoint x: 1305, endPoint y: 529, distance: 114.6
click at [1307, 530] on div "[STREET_ADDRESS]" at bounding box center [1161, 433] width 735 height 409
drag, startPoint x: 1163, startPoint y: 481, endPoint x: 1298, endPoint y: 464, distance: 136.1
click at [1298, 464] on div "[STREET_ADDRESS]" at bounding box center [1161, 433] width 735 height 409
drag, startPoint x: 1198, startPoint y: 433, endPoint x: 1253, endPoint y: 496, distance: 83.6
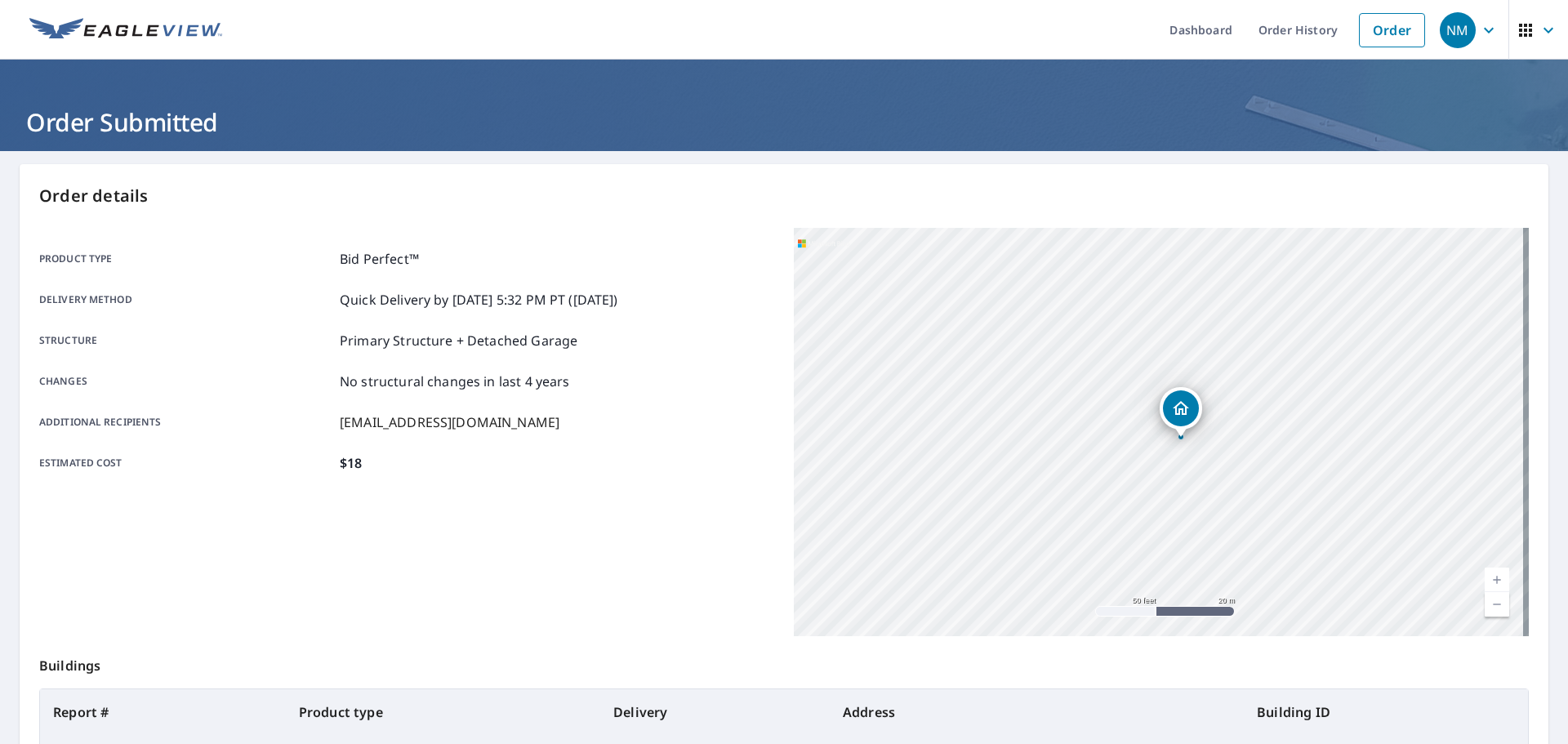
click at [1253, 496] on div "[STREET_ADDRESS]" at bounding box center [1161, 433] width 735 height 409
drag, startPoint x: 1237, startPoint y: 484, endPoint x: 1285, endPoint y: 490, distance: 48.4
click at [1285, 490] on div "[STREET_ADDRESS]" at bounding box center [1161, 433] width 735 height 409
